Goal: Subscribe to service/newsletter: Subscribe to service/newsletter

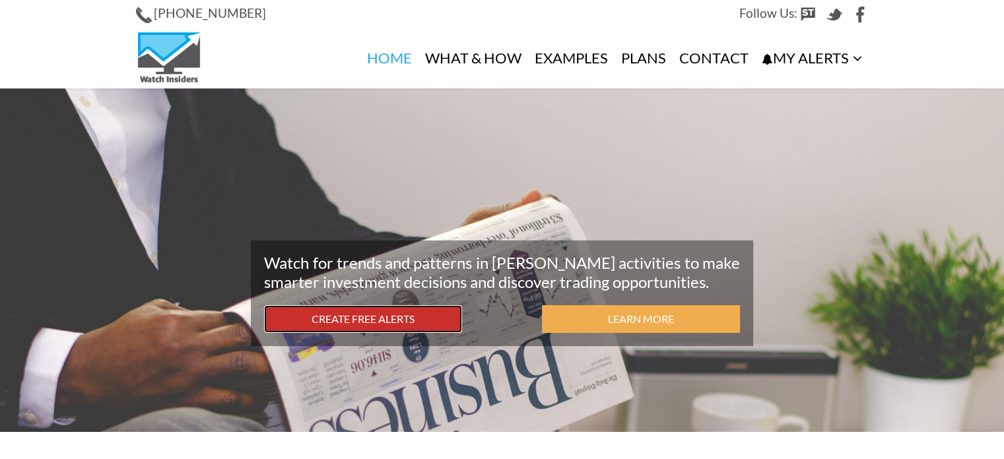
click at [379, 317] on link "Create Free Alerts" at bounding box center [363, 319] width 198 height 28
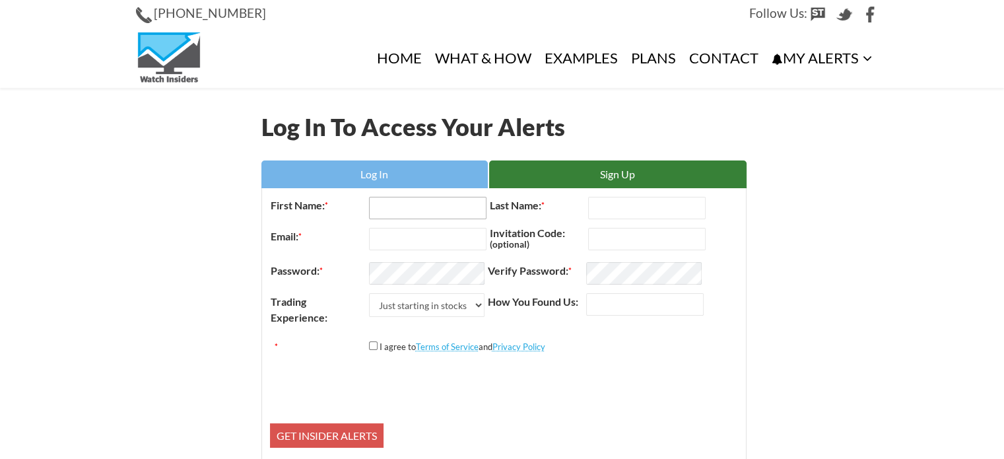
click at [392, 212] on input "First Name: *" at bounding box center [427, 208] width 117 height 22
type input "Charles"
type input "Kienbaum"
drag, startPoint x: 463, startPoint y: 242, endPoint x: 272, endPoint y: 217, distance: 192.3
click at [272, 218] on form "First Name: * Charles Last Name: * Kienbaum Email: * cwillardk@gmail.com Invita…" at bounding box center [504, 324] width 468 height 258
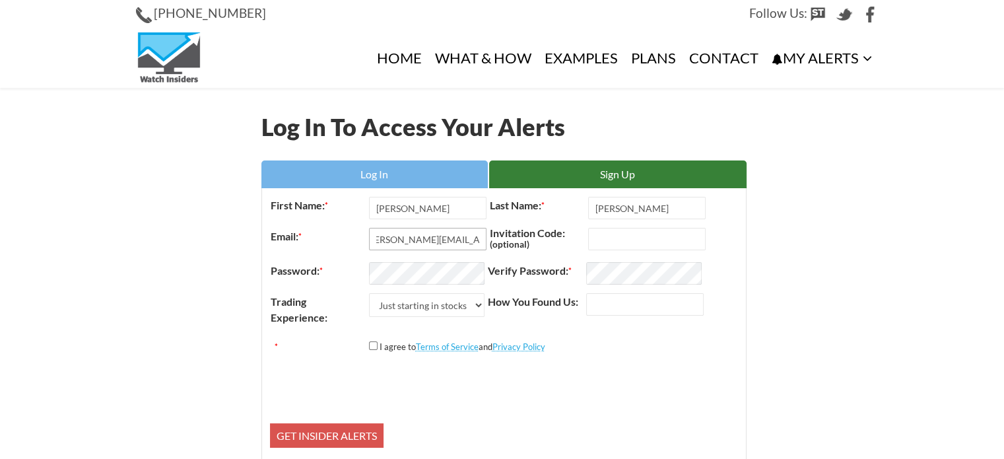
scroll to position [0, 18]
type input "charles@alliantsecurities.com"
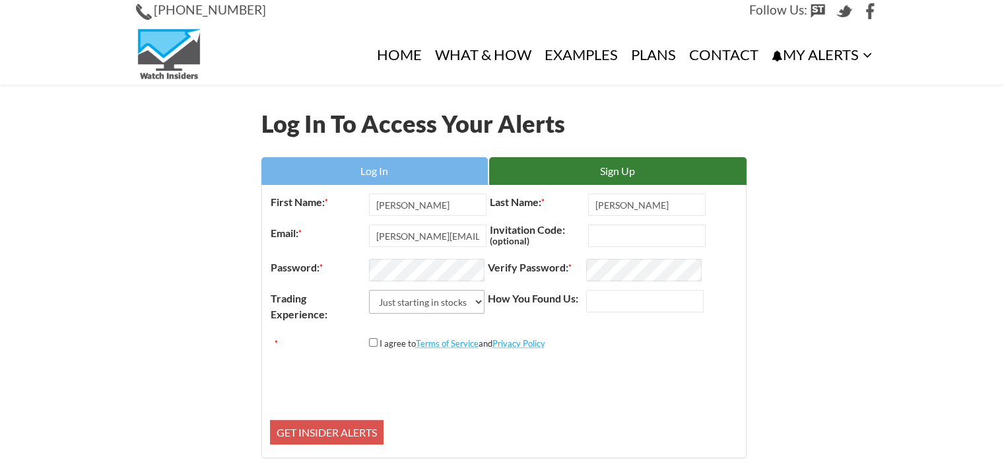
scroll to position [131, 0]
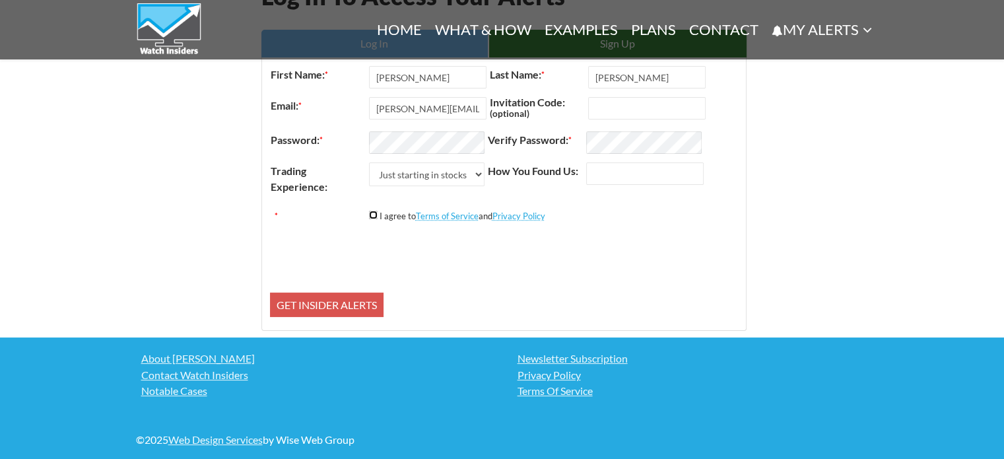
click at [371, 211] on input "*" at bounding box center [373, 214] width 9 height 9
checkbox input "true"
click at [309, 302] on input "Get Insider Alerts" at bounding box center [326, 304] width 113 height 25
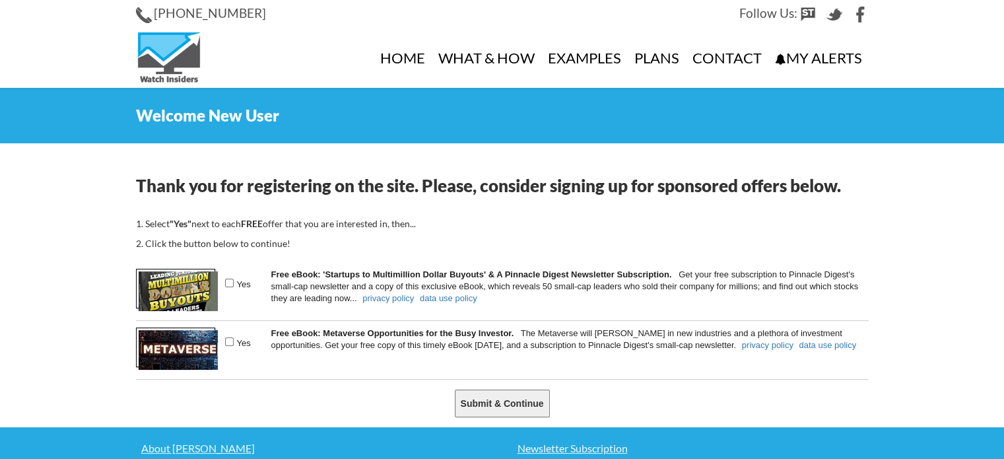
click at [489, 405] on input "Submit & Continue" at bounding box center [502, 403] width 95 height 28
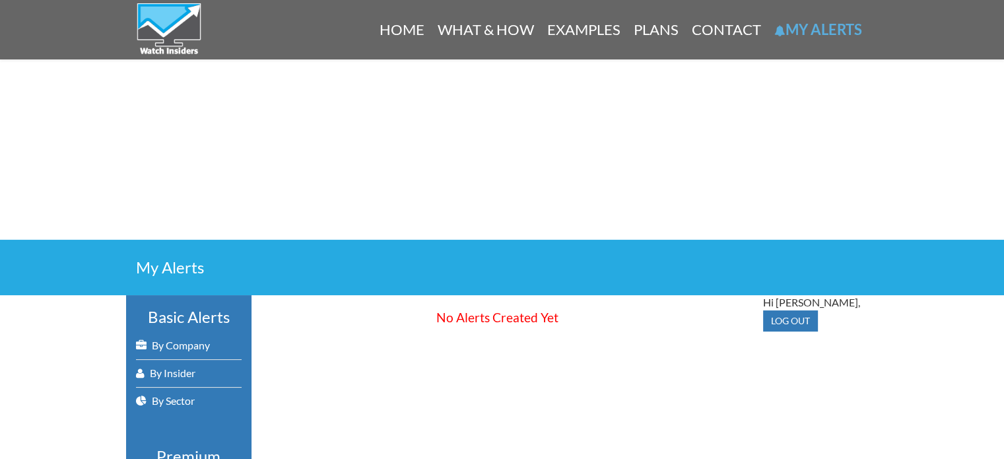
scroll to position [132, 0]
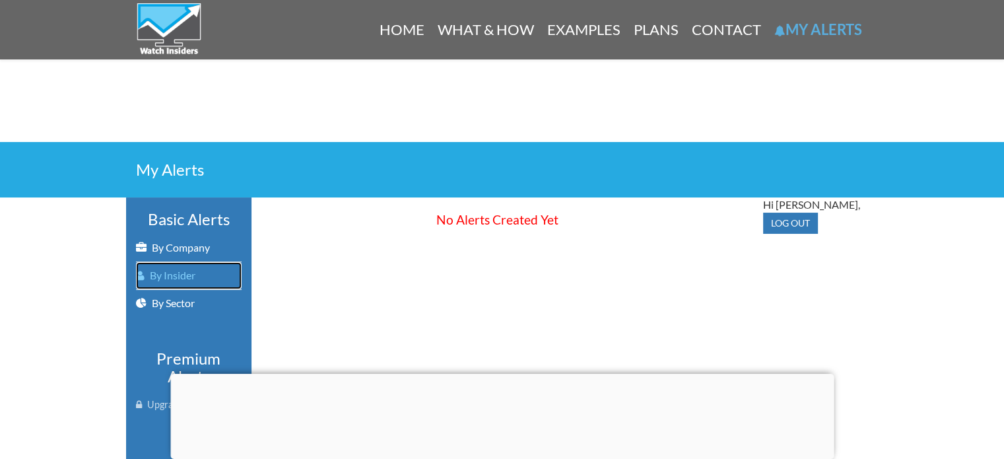
click at [177, 276] on link "By Insider" at bounding box center [189, 275] width 106 height 27
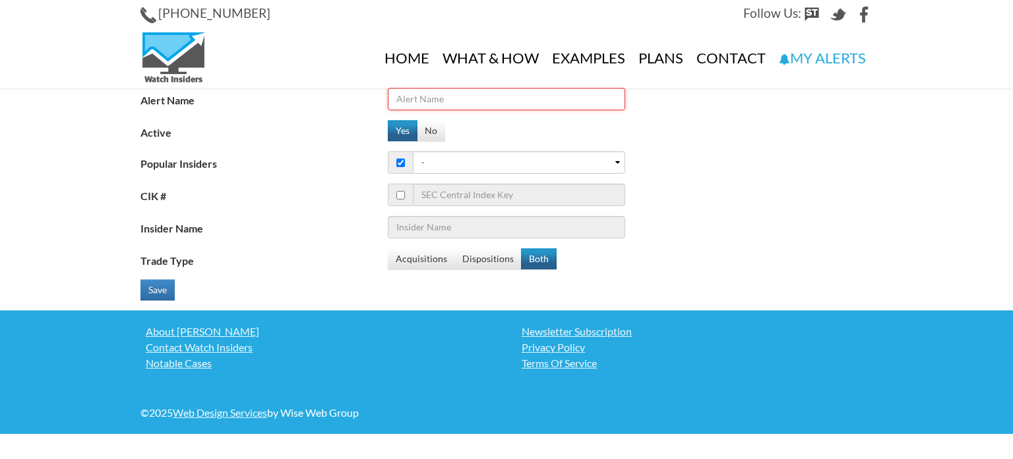
click at [480, 100] on input "Alert Name" at bounding box center [507, 99] width 238 height 22
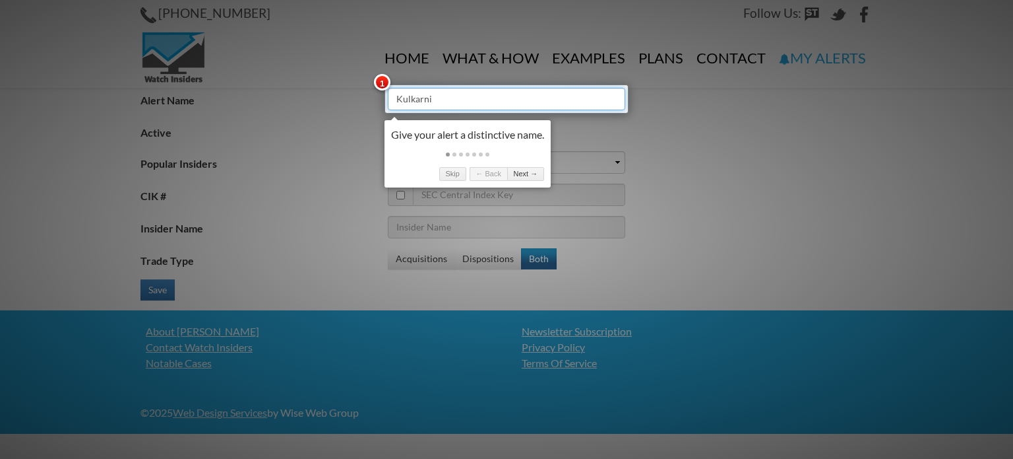
type input "Kulkarni"
click at [672, 158] on div at bounding box center [506, 229] width 1013 height 459
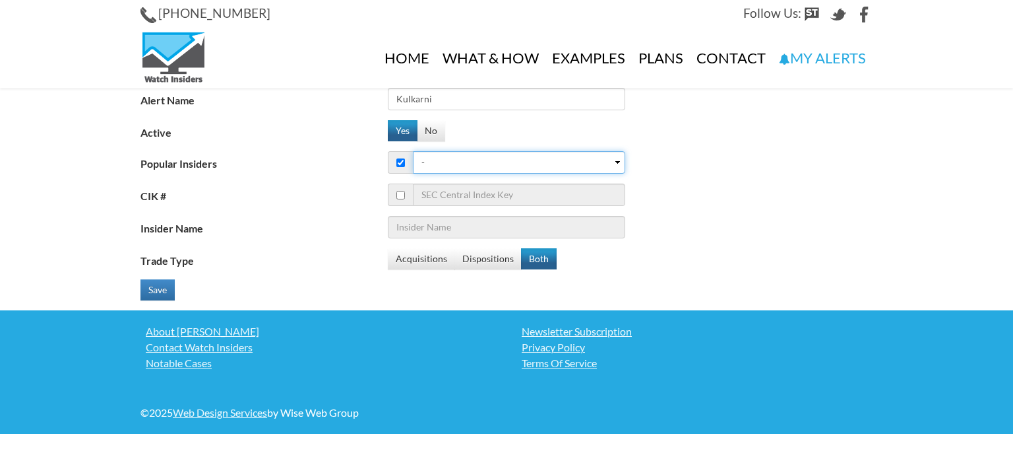
click at [446, 161] on select "- 1. [PERSON_NAME] ([PERSON_NAME] Square Capital Management) 2. [PERSON_NAME] (…" at bounding box center [519, 162] width 212 height 22
click at [763, 190] on div "CIK #" at bounding box center [512, 194] width 742 height 22
click at [400, 196] on input "checkbox" at bounding box center [401, 195] width 9 height 9
checkbox input "true"
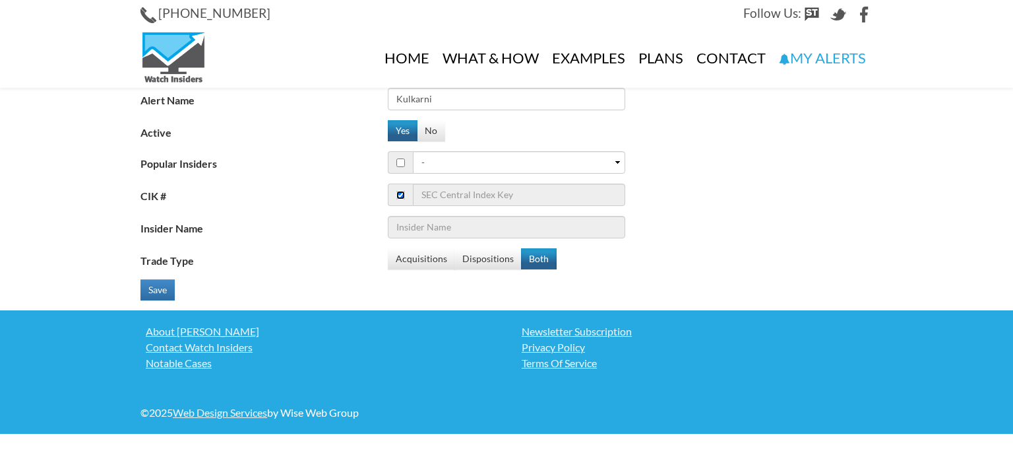
checkbox input "false"
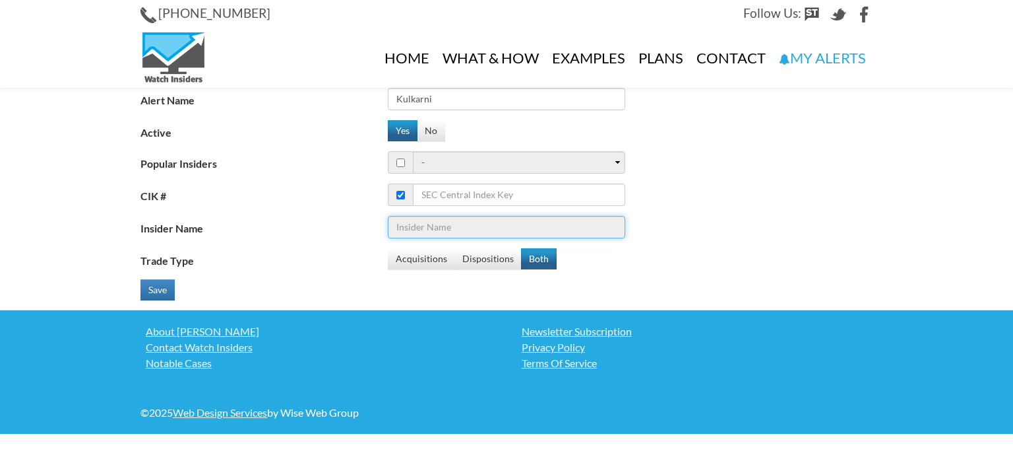
click at [439, 226] on input "Insider Name" at bounding box center [507, 227] width 238 height 22
click at [480, 259] on button "Dispositions" at bounding box center [488, 258] width 67 height 21
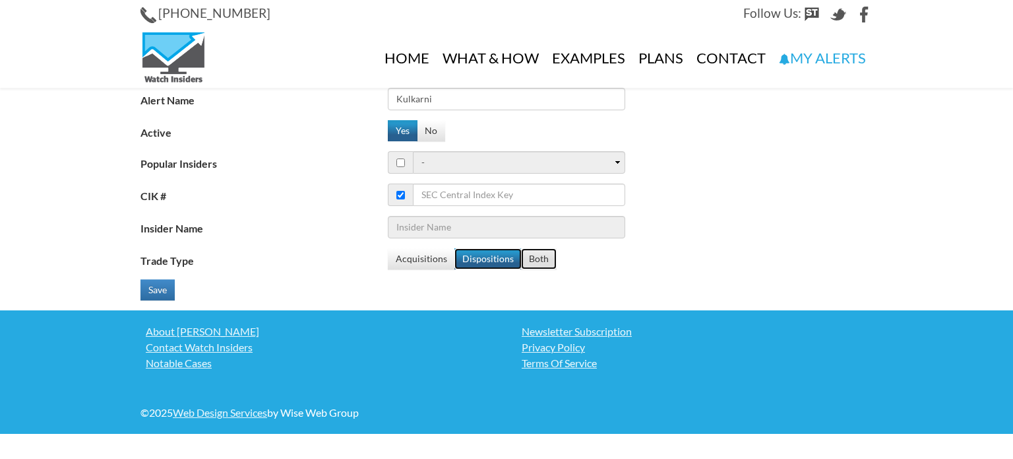
click at [530, 255] on button "Both" at bounding box center [539, 258] width 36 height 21
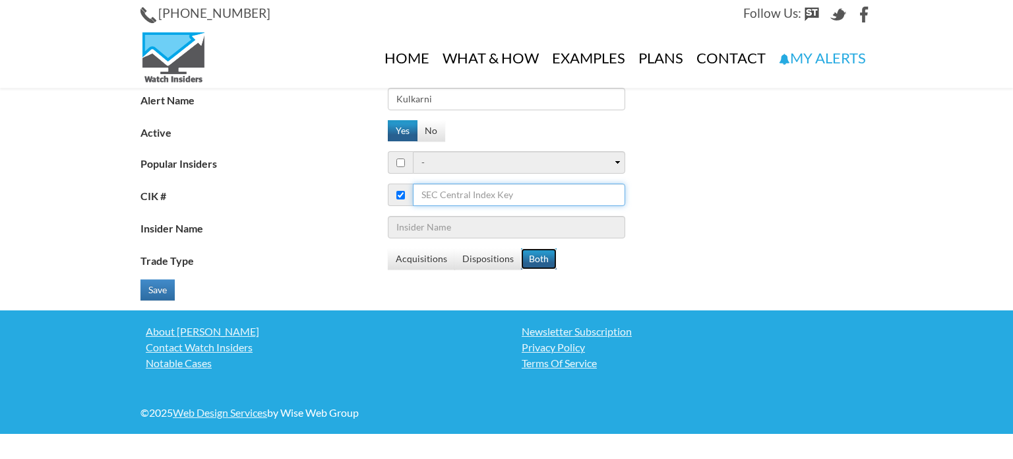
click at [439, 193] on input "CIK #" at bounding box center [519, 194] width 212 height 22
type input "RGTI"
click at [349, 250] on label "Trade Type" at bounding box center [264, 258] width 247 height 20
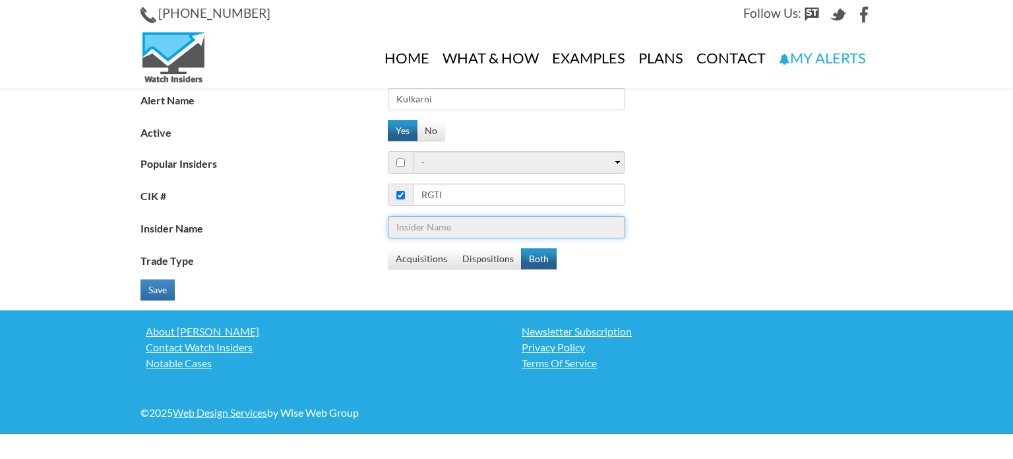
click at [406, 229] on input "Insider Name" at bounding box center [507, 227] width 238 height 22
click at [401, 162] on input "checkbox" at bounding box center [401, 162] width 9 height 9
checkbox input "true"
checkbox input "false"
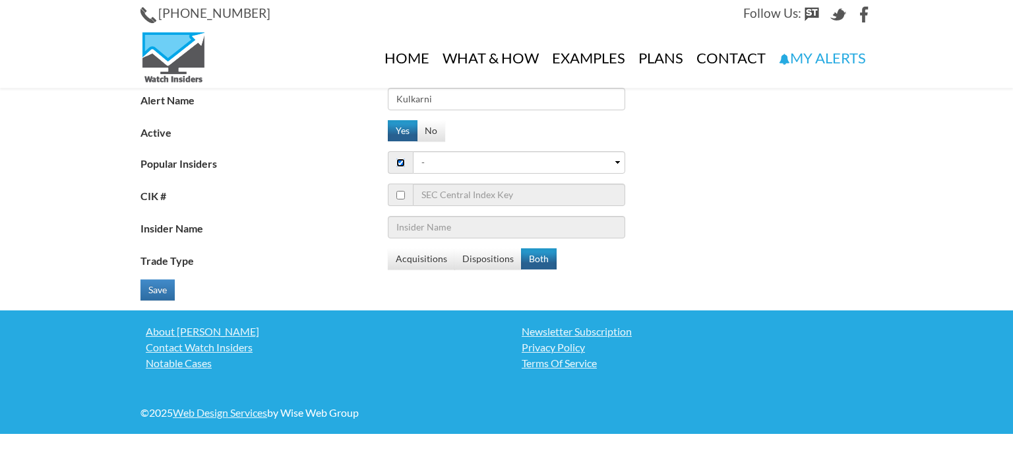
click at [401, 162] on input "checkbox" at bounding box center [401, 162] width 9 height 9
checkbox input "true"
click at [398, 195] on input "checkbox" at bounding box center [401, 195] width 9 height 9
checkbox input "true"
checkbox input "false"
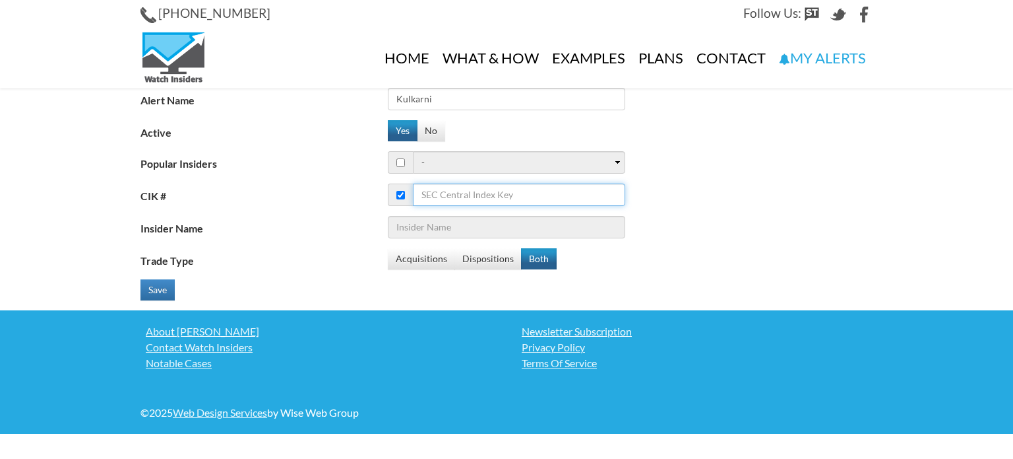
click at [507, 192] on input "CIK #" at bounding box center [519, 194] width 212 height 22
type input "S"
click at [397, 163] on input "checkbox" at bounding box center [401, 162] width 9 height 9
checkbox input "true"
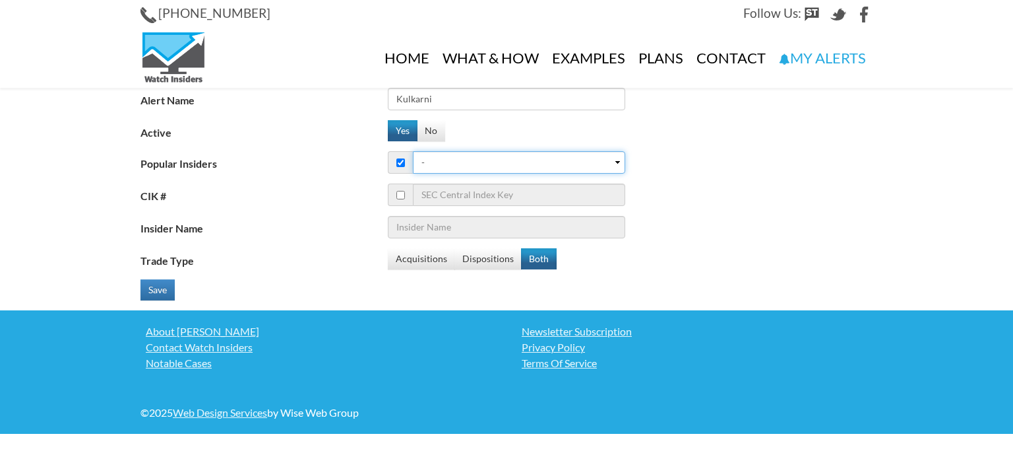
click at [616, 162] on select "- 1. Bill Ackman (Pershing Square Capital Management) 2. Warren Buffett (Berksh…" at bounding box center [519, 162] width 212 height 22
click at [270, 218] on label "Insider Name" at bounding box center [264, 226] width 247 height 20
click at [388, 218] on input "Insider Name" at bounding box center [507, 227] width 238 height 22
click at [399, 195] on input "checkbox" at bounding box center [401, 195] width 9 height 9
checkbox input "true"
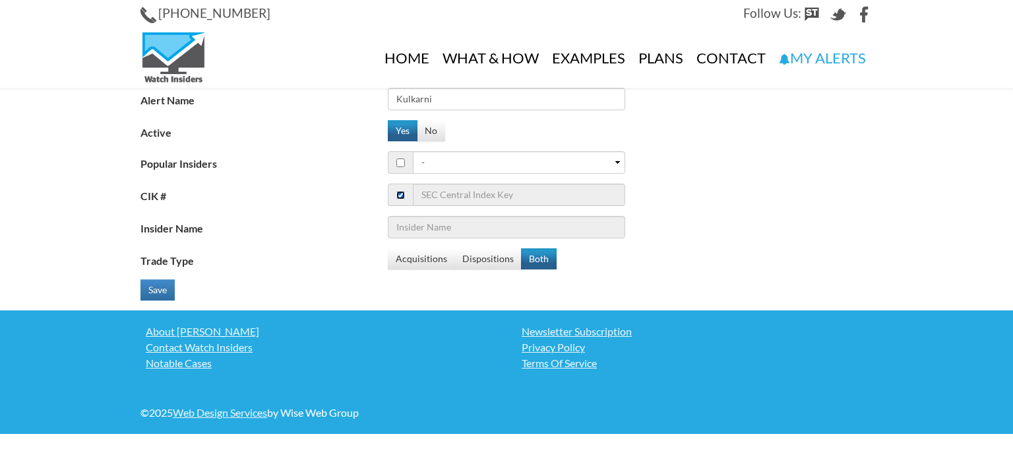
checkbox input "false"
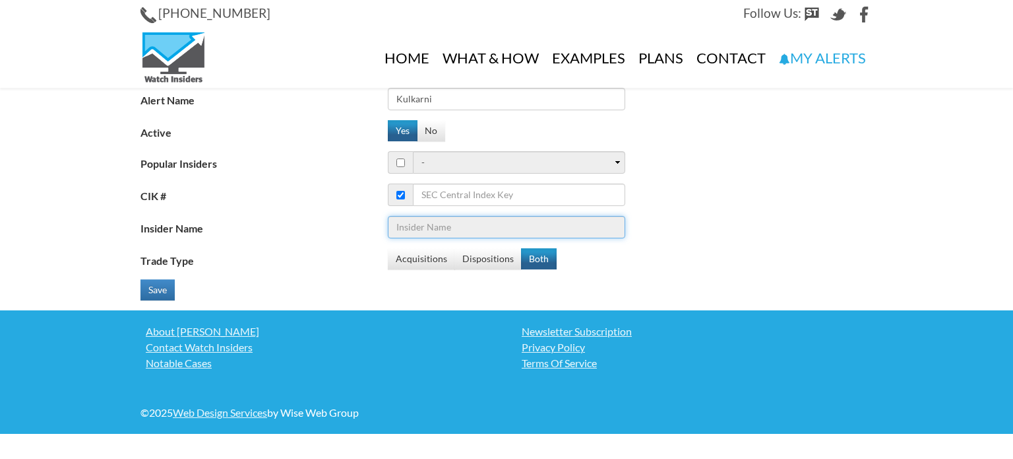
click at [420, 225] on input "Insider Name" at bounding box center [507, 227] width 238 height 22
click at [455, 195] on input "CIK #" at bounding box center [519, 194] width 212 height 22
type input "S"
type input "RGTI"
click at [278, 278] on fieldset "Alert Name Kulkarni Active Yes No Popular Insiders - 1. Bill Ackman (Pershing S…" at bounding box center [507, 199] width 732 height 222
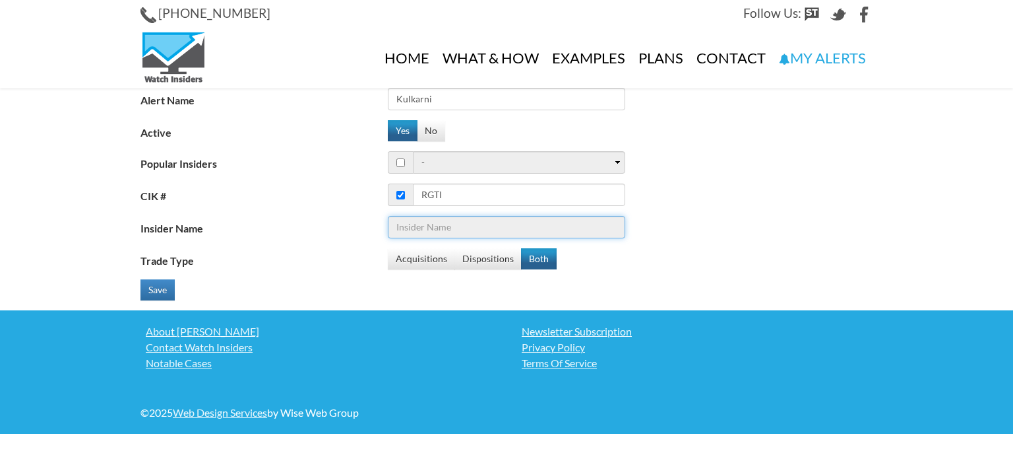
click at [432, 226] on input "Insider Name" at bounding box center [507, 227] width 238 height 22
click at [293, 214] on fieldset "Alert Name Kulkarni Active Yes No Popular Insiders - 1. Bill Ackman (Pershing S…" at bounding box center [507, 199] width 732 height 222
click at [302, 198] on label "CIK #" at bounding box center [264, 193] width 247 height 20
click at [413, 198] on input "RGTI" at bounding box center [519, 194] width 212 height 22
click at [143, 290] on button "Save" at bounding box center [158, 289] width 34 height 21
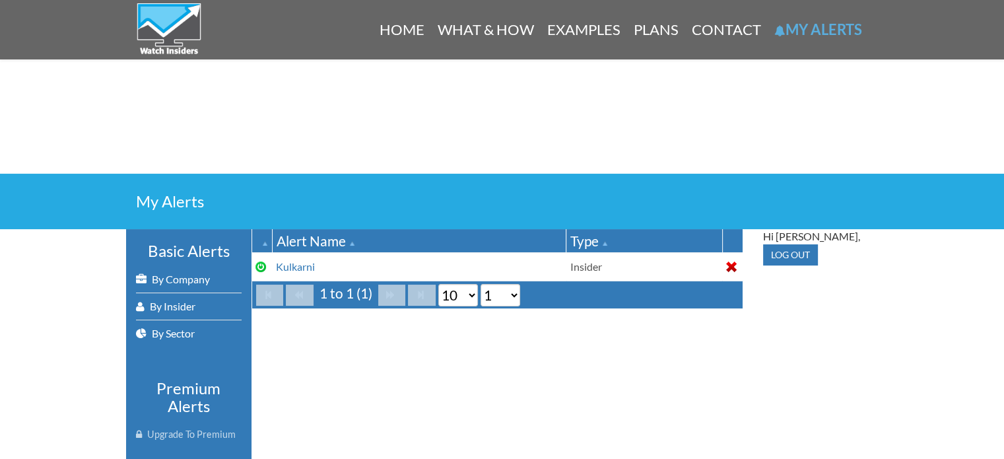
scroll to position [132, 0]
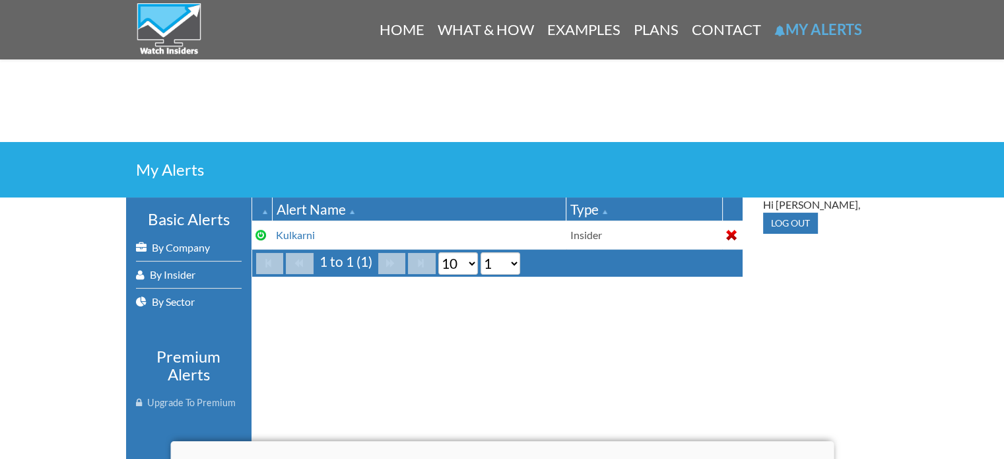
drag, startPoint x: 494, startPoint y: 376, endPoint x: 365, endPoint y: 316, distance: 142.0
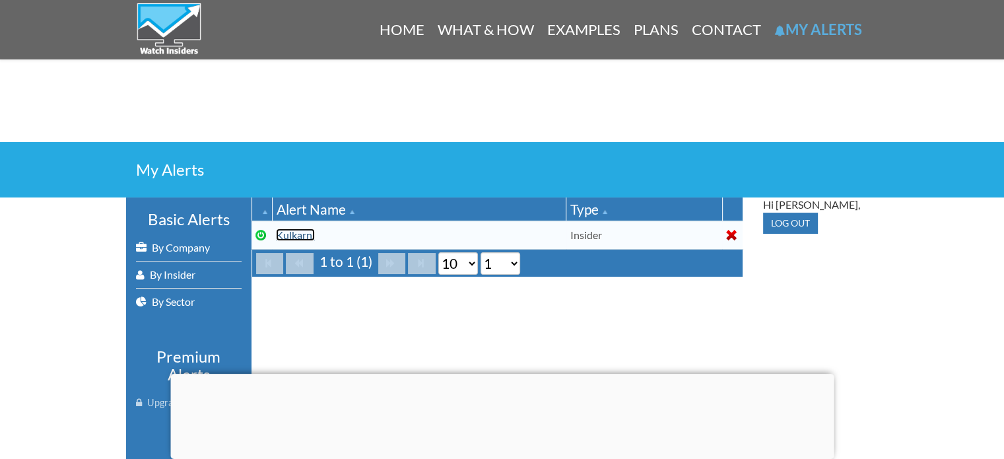
click at [285, 234] on link "Kulkarni" at bounding box center [295, 234] width 39 height 13
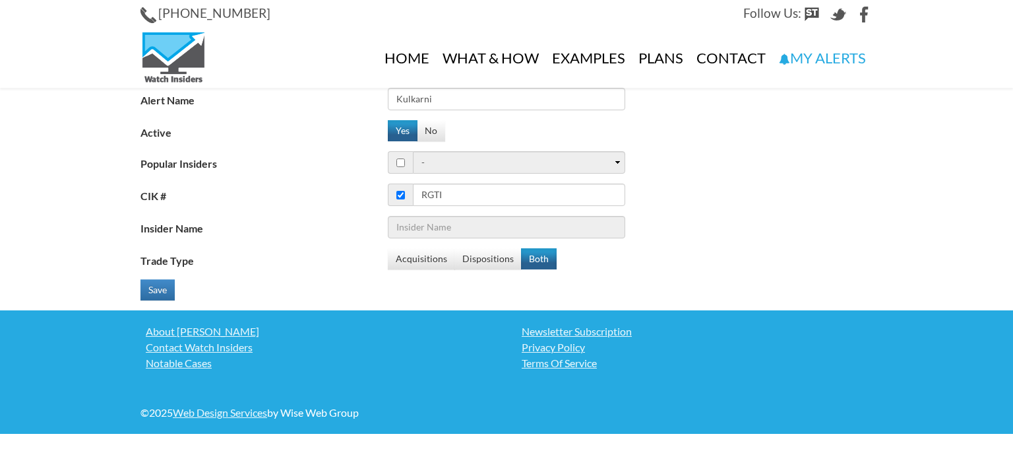
click at [314, 259] on label "Trade Type" at bounding box center [264, 258] width 247 height 20
click at [323, 218] on label "Insider Name" at bounding box center [264, 226] width 247 height 20
click at [388, 218] on input "Insider Name" at bounding box center [507, 227] width 238 height 22
click at [819, 54] on link "My Alerts" at bounding box center [823, 57] width 100 height 59
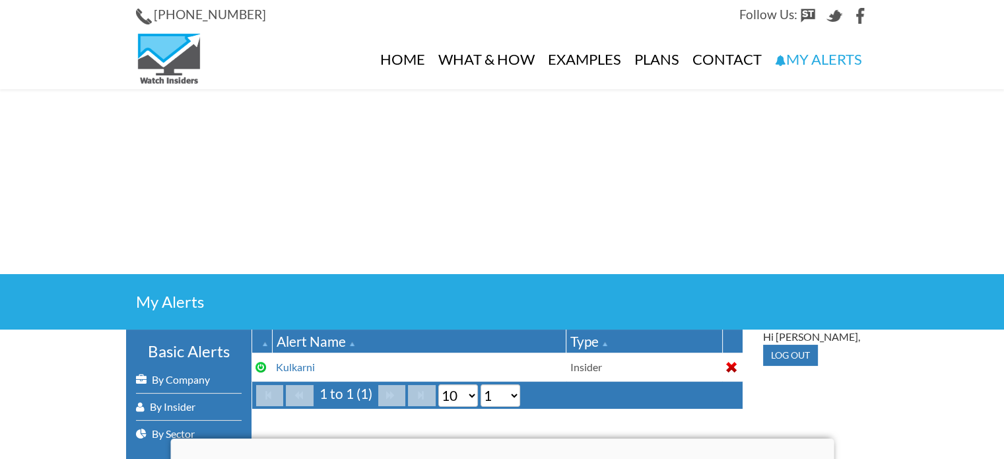
scroll to position [132, 0]
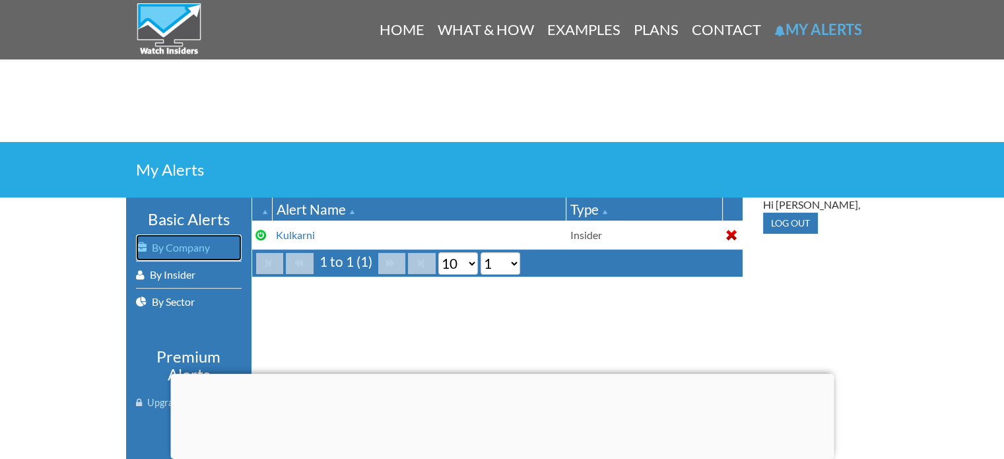
click at [190, 245] on link "By Company" at bounding box center [189, 247] width 106 height 26
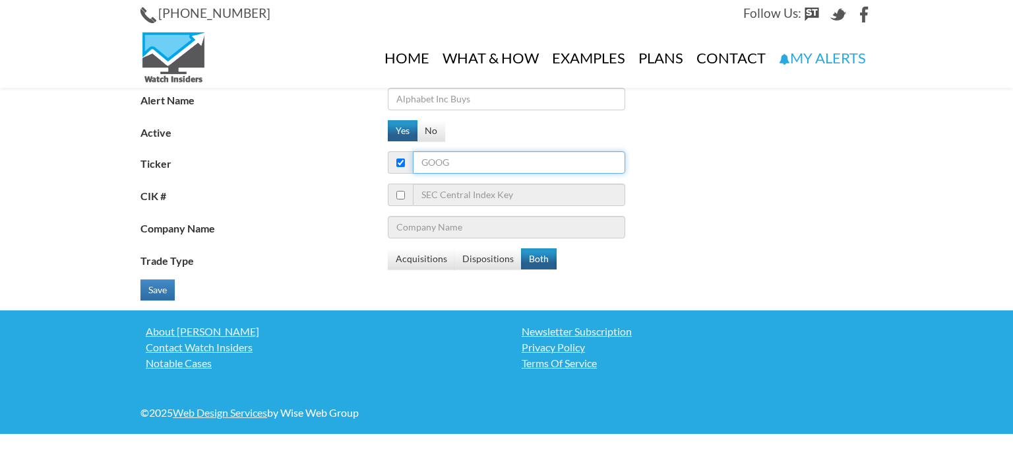
click at [449, 166] on input "Ticker" at bounding box center [519, 162] width 212 height 22
type input "RGT"
type input "Ryder System, Inc."
type input "RGTI"
type input "Rigetti Computing Inc"
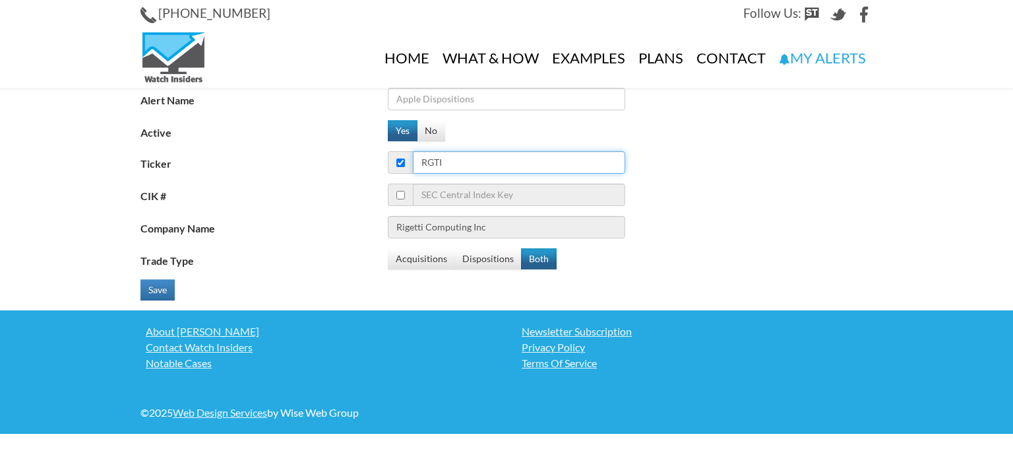
type input "RGTI"
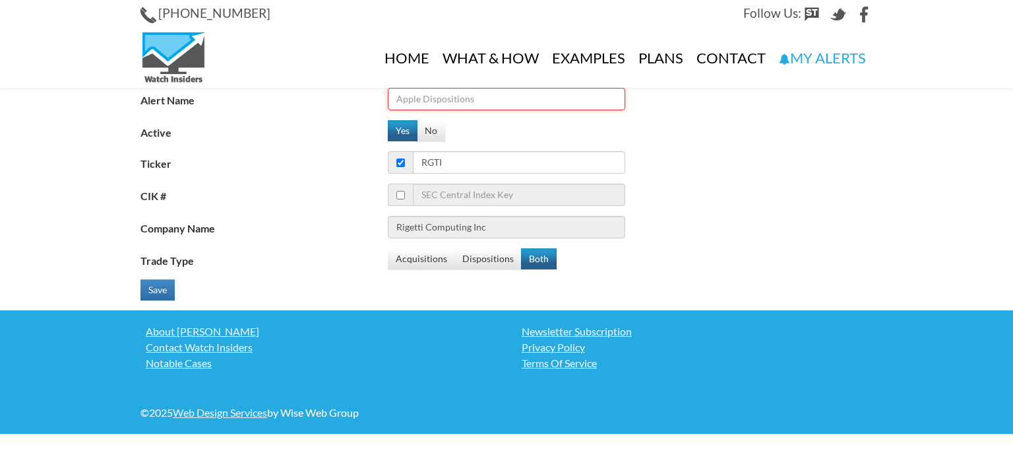
click at [443, 98] on input "Alert Name" at bounding box center [507, 99] width 238 height 22
type input "RGTI Kulkarni"
click at [263, 287] on div "Save" at bounding box center [264, 289] width 247 height 21
click at [160, 292] on button "Save" at bounding box center [158, 289] width 34 height 21
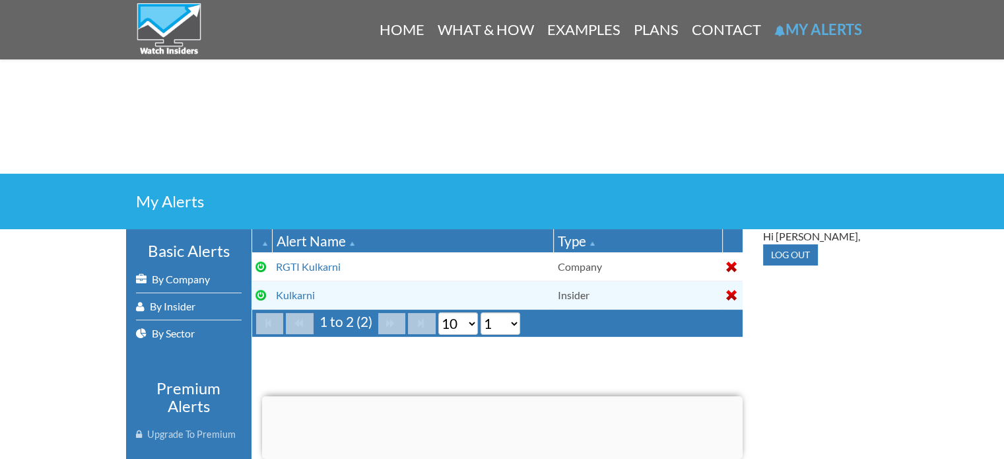
scroll to position [132, 0]
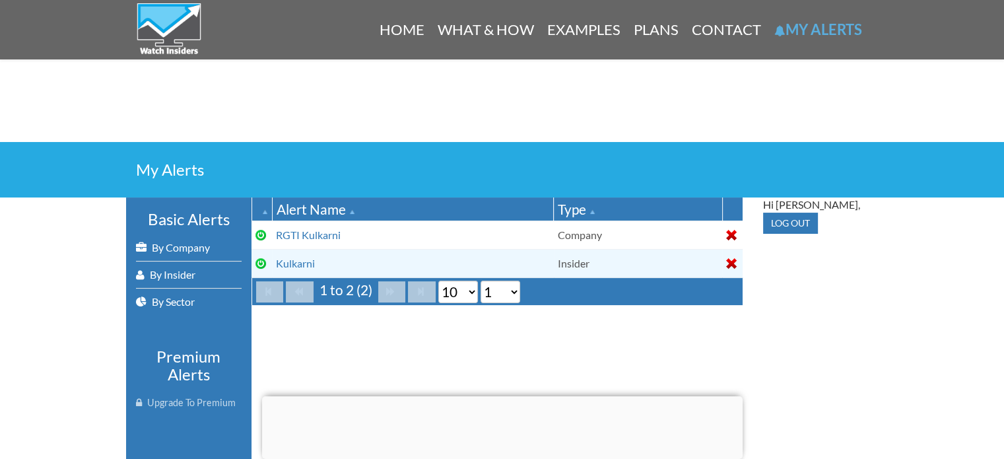
click at [307, 264] on link "Kulkarni" at bounding box center [295, 263] width 39 height 13
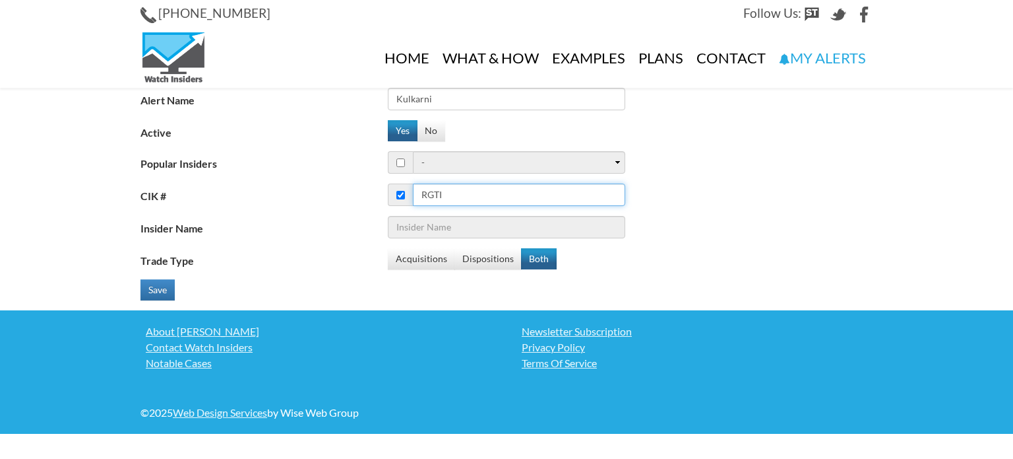
click at [463, 193] on input "RGTI" at bounding box center [519, 194] width 212 height 22
drag, startPoint x: 464, startPoint y: 195, endPoint x: 290, endPoint y: 171, distance: 175.2
click at [290, 171] on fieldset "Alert Name Kulkarni Active Yes No Popular Insiders - 1. Bill Ackman (Pershing S…" at bounding box center [507, 199] width 732 height 222
paste input "0001388191"
type input "0001388191"
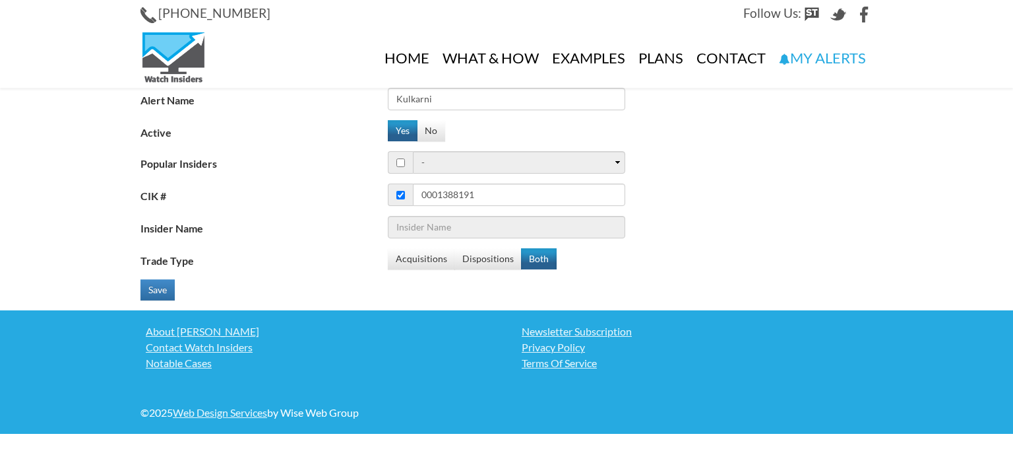
click at [620, 262] on div "Acquisitions Dispositions Both" at bounding box center [604, 258] width 433 height 21
click at [492, 98] on input "Kulkarni" at bounding box center [507, 99] width 238 height 22
click at [474, 121] on div "Yes No" at bounding box center [604, 130] width 433 height 21
click at [303, 123] on label "Active" at bounding box center [264, 130] width 247 height 20
click at [401, 133] on button "Yes" at bounding box center [403, 130] width 30 height 21
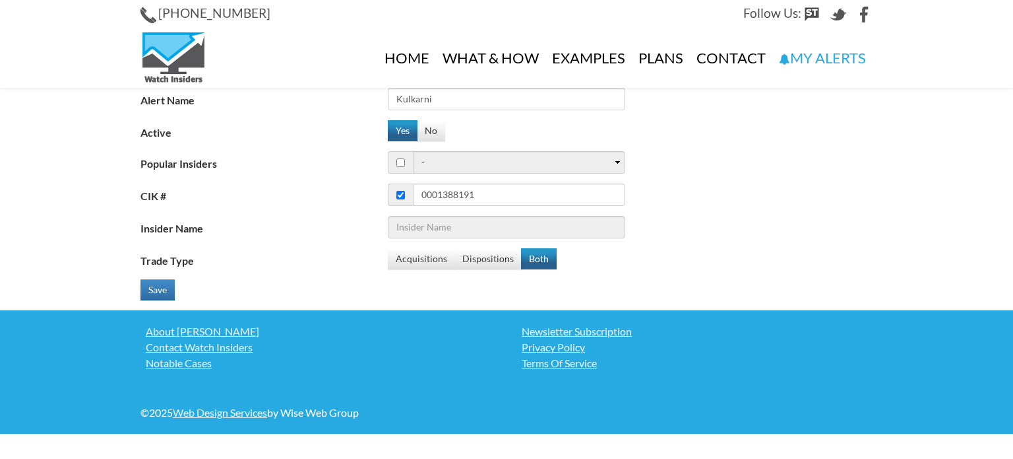
click at [337, 154] on label "Popular Insiders" at bounding box center [264, 161] width 247 height 20
click at [163, 294] on button "Save" at bounding box center [158, 289] width 34 height 21
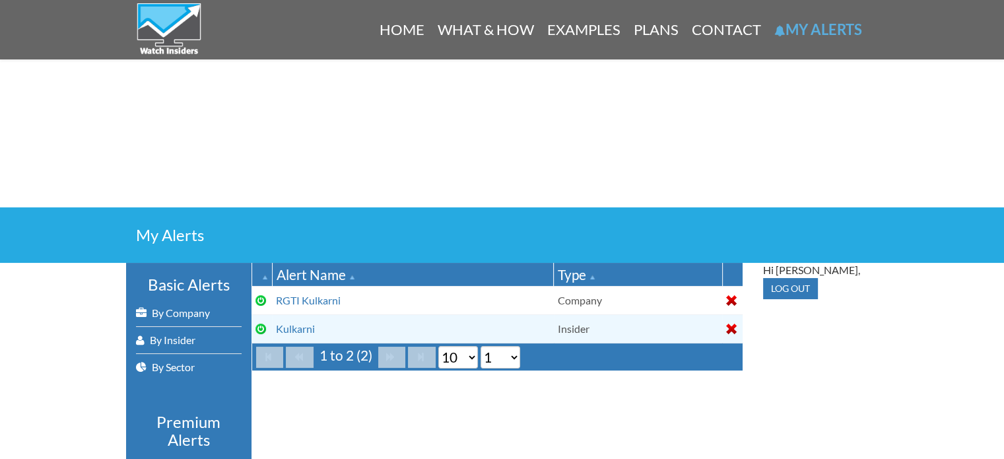
scroll to position [132, 0]
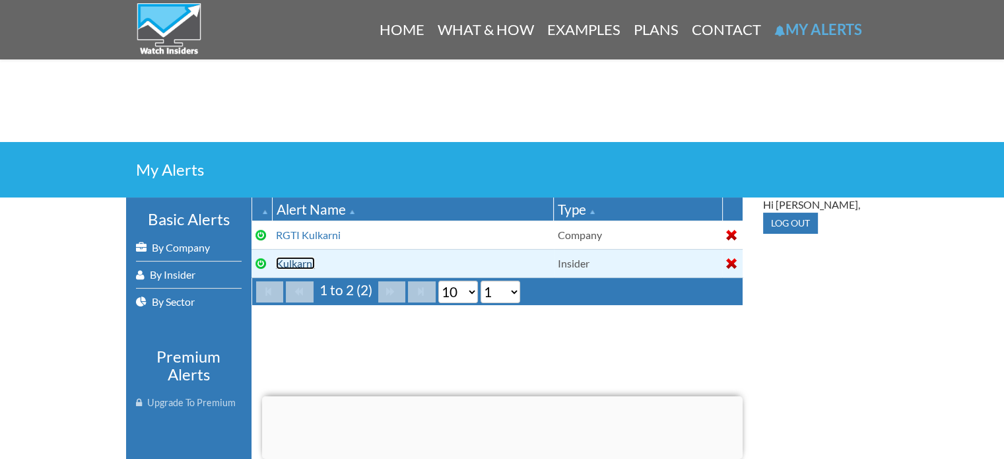
click at [296, 265] on link "Kulkarni" at bounding box center [295, 263] width 39 height 13
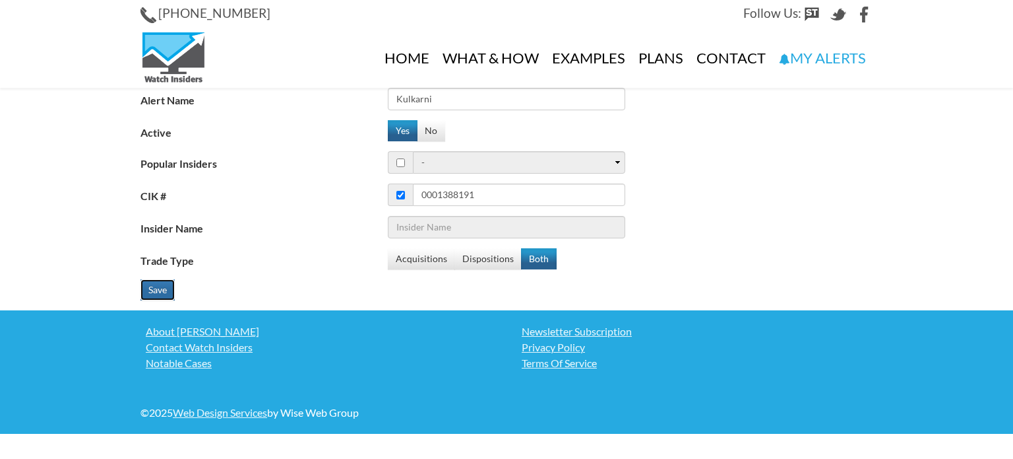
click at [156, 284] on button "Save" at bounding box center [158, 289] width 34 height 21
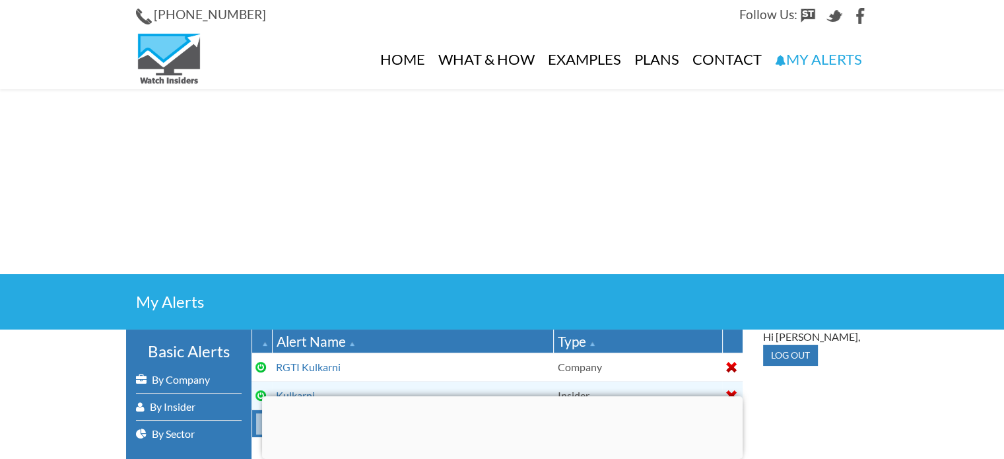
click at [40, 253] on ins at bounding box center [502, 181] width 1004 height 185
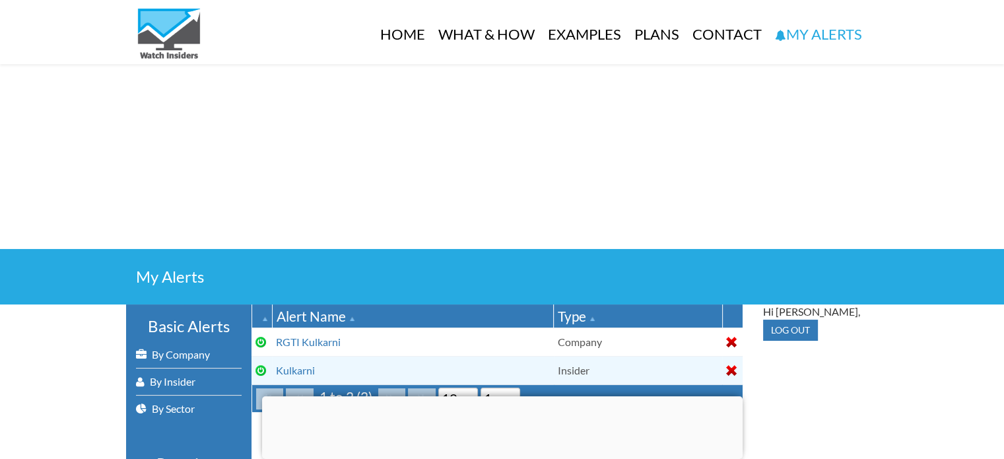
scroll to position [66, 0]
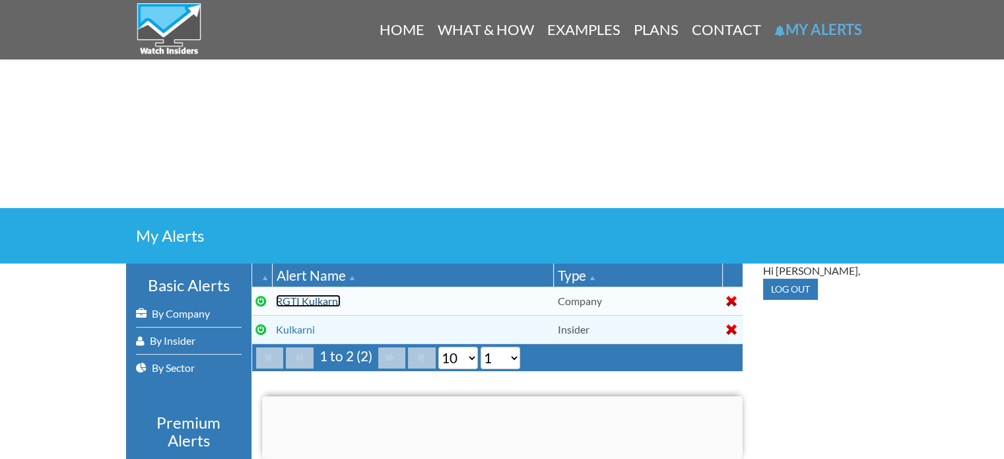
click at [290, 304] on link "RGTI Kulkarni" at bounding box center [308, 300] width 65 height 13
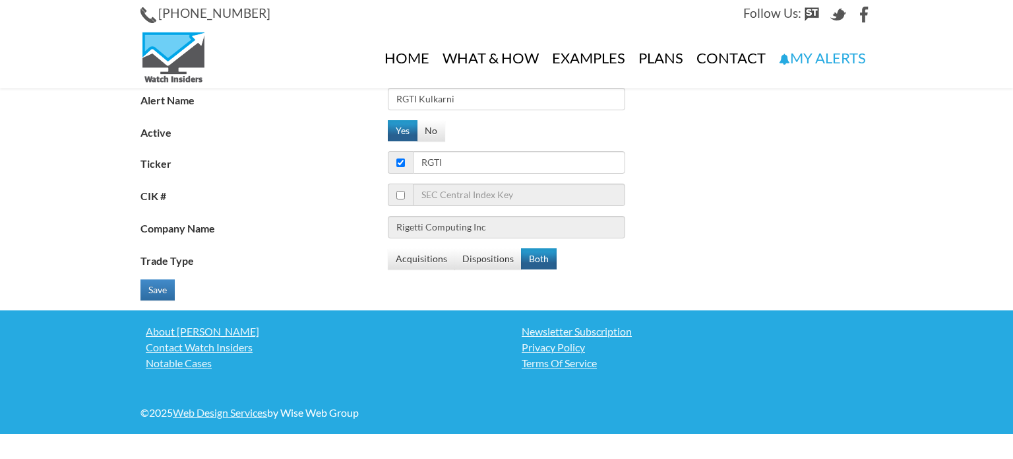
click at [52, 207] on section "Alert Name RGTI Kulkarni Active Yes No Ticker RGTI CIK # Company Name Rigetti C…" at bounding box center [506, 199] width 1013 height 222
